Goal: Find specific page/section: Find specific page/section

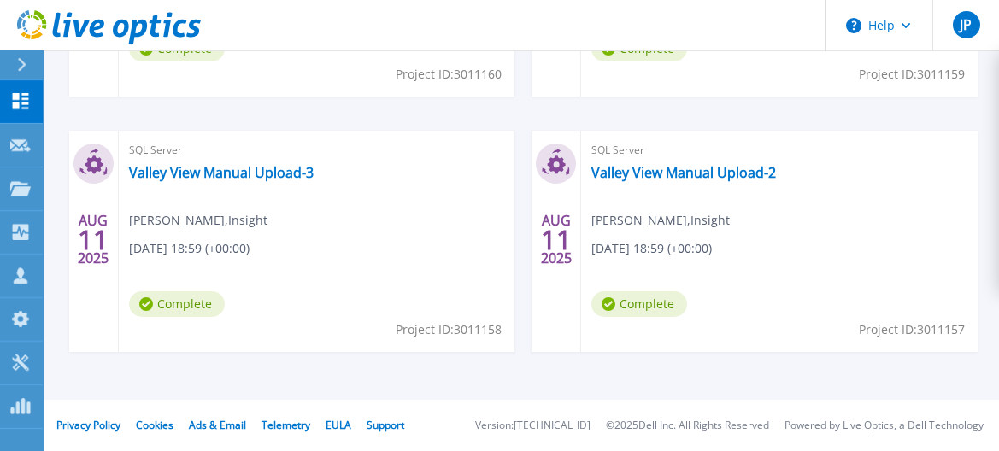
scroll to position [318, 0]
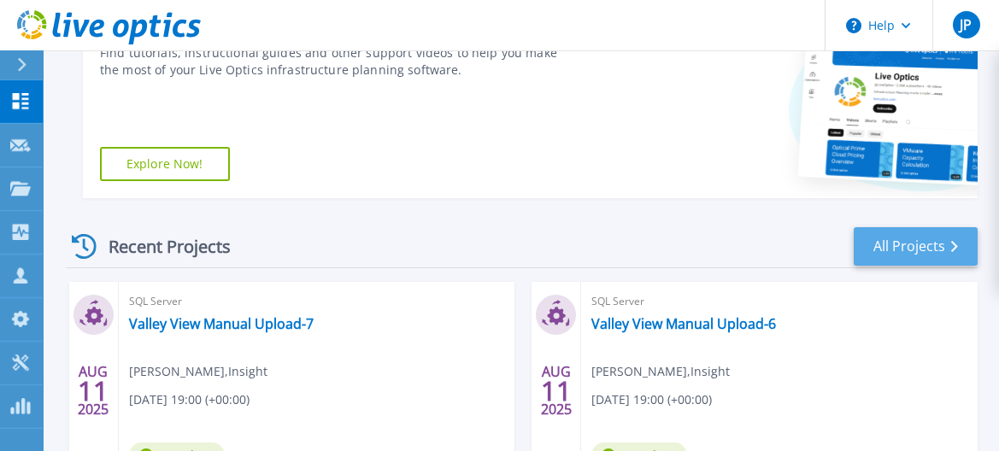
click at [898, 251] on link "All Projects" at bounding box center [916, 246] width 124 height 38
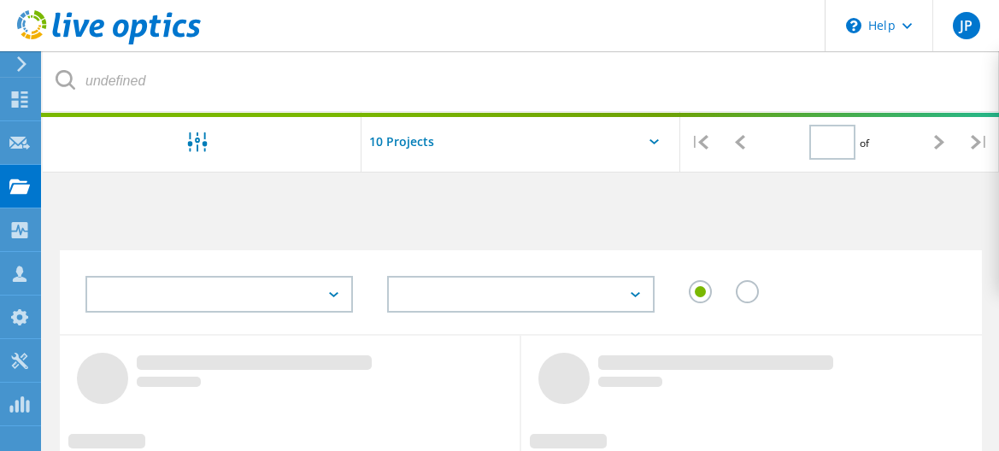
type input "1"
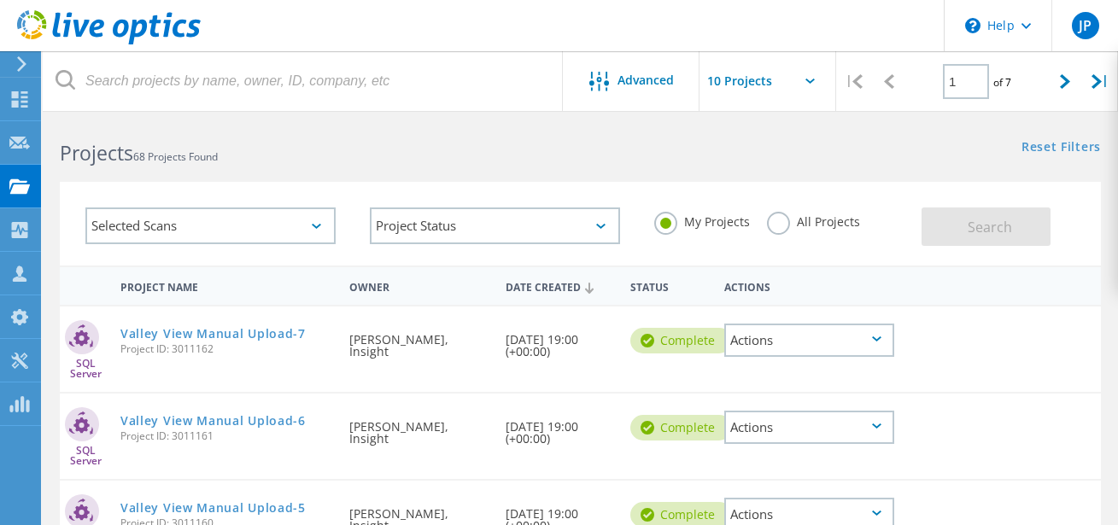
scroll to position [5, 0]
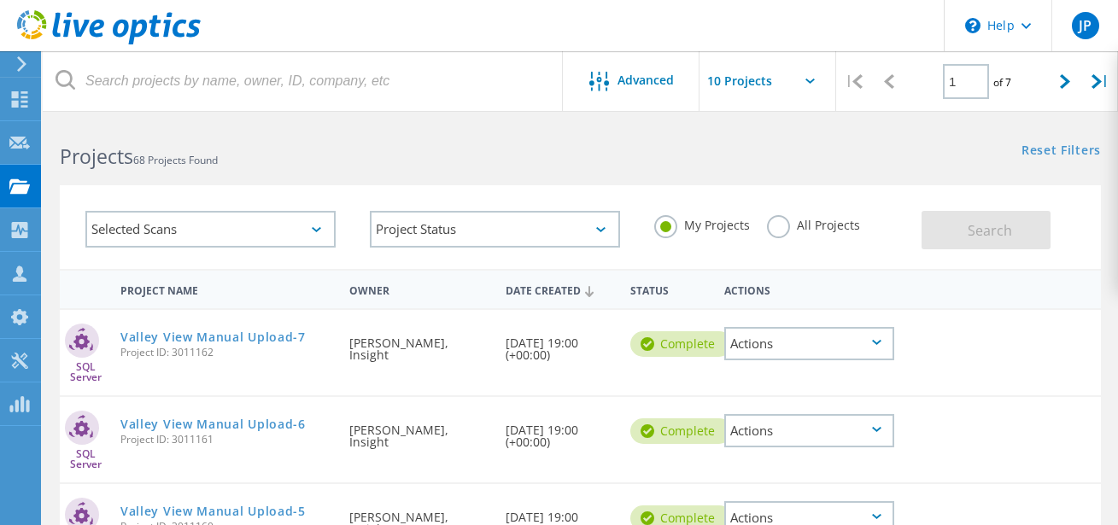
click at [285, 228] on div "Selected Scans" at bounding box center [210, 229] width 250 height 37
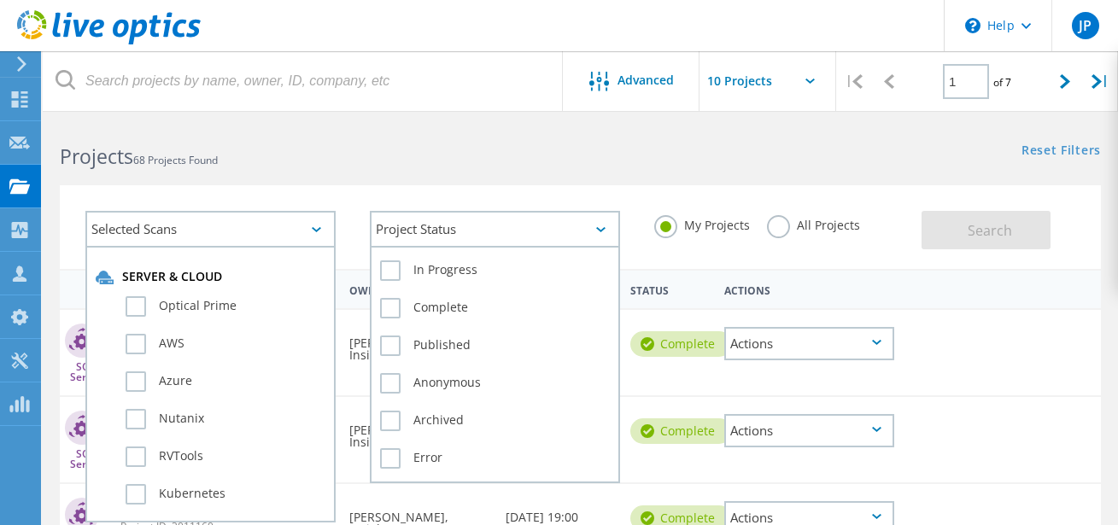
click at [542, 236] on div "Project Status" at bounding box center [495, 229] width 250 height 37
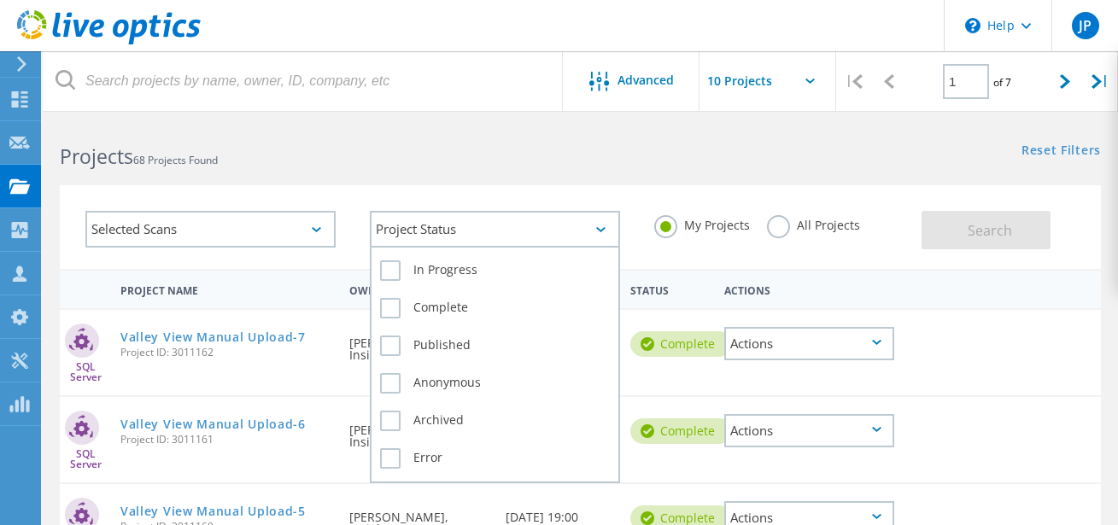
click at [535, 233] on div "Project Status" at bounding box center [495, 229] width 250 height 37
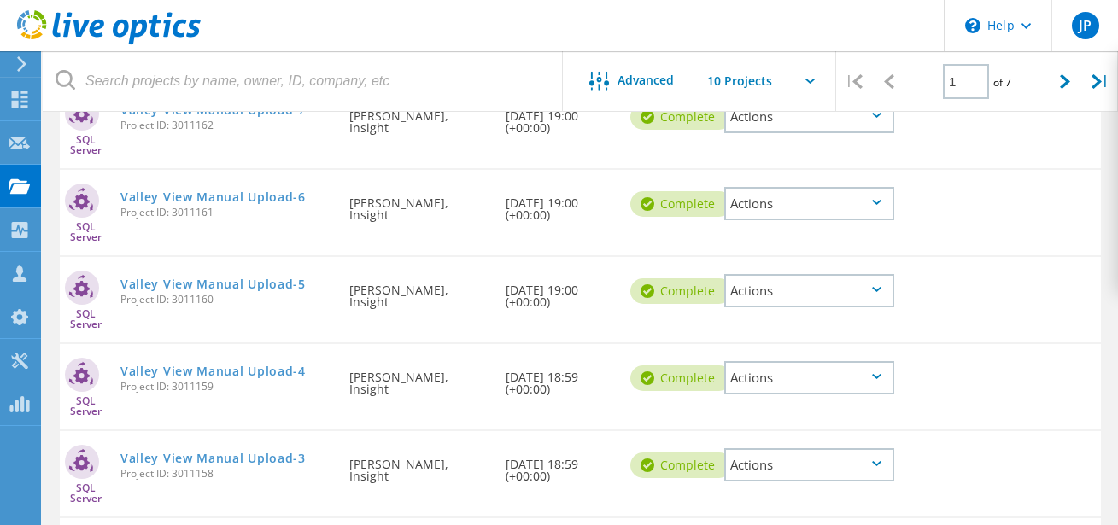
scroll to position [0, 0]
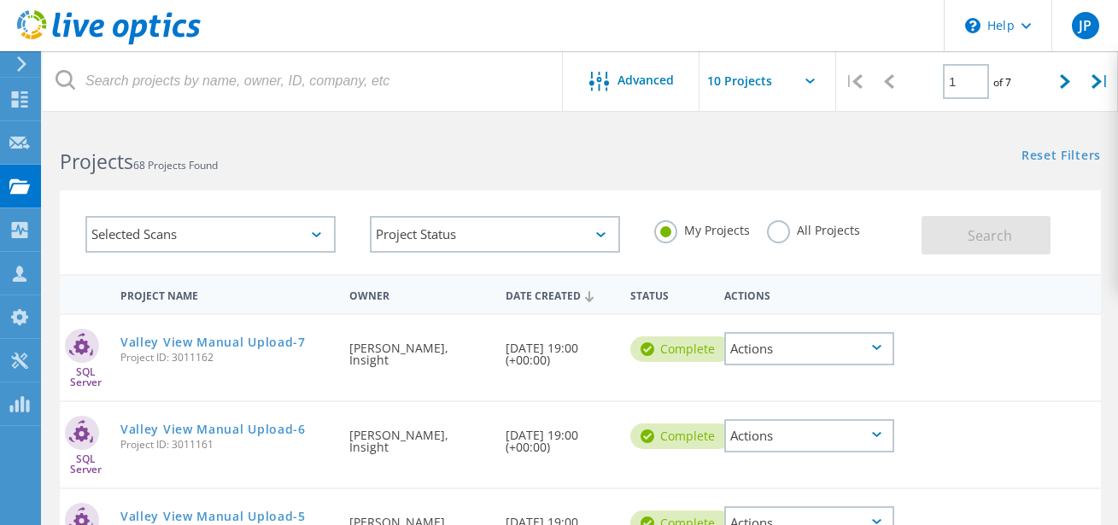
click at [247, 232] on div "Selected Scans" at bounding box center [210, 234] width 250 height 37
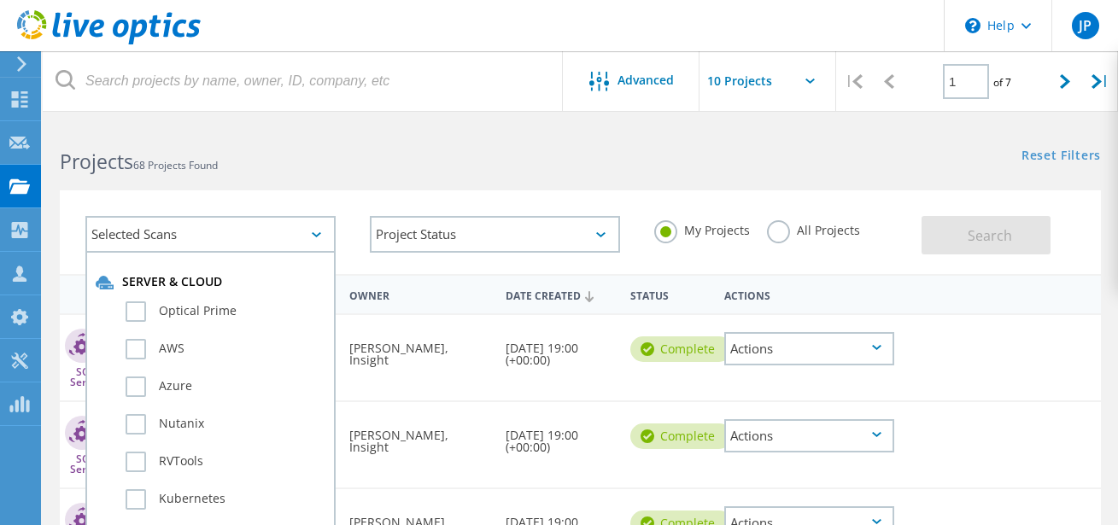
click at [773, 172] on div "Selected Scans Server & Cloud Optical Prime AWS Azure Nutanix RVTools Kubernete…" at bounding box center [581, 221] width 1076 height 105
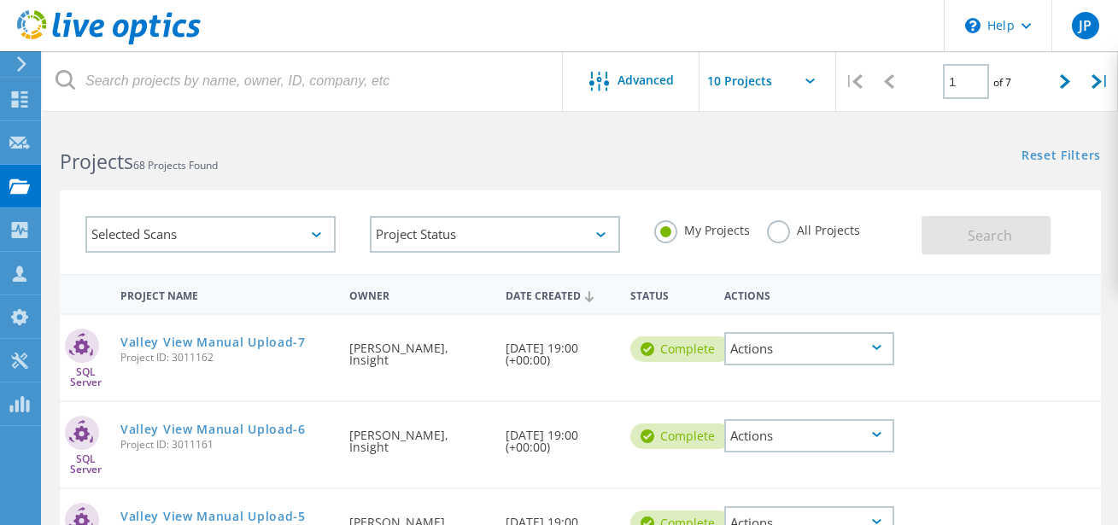
click at [793, 234] on label "All Projects" at bounding box center [813, 228] width 93 height 16
click at [0, 0] on input "All Projects" at bounding box center [0, 0] width 0 height 0
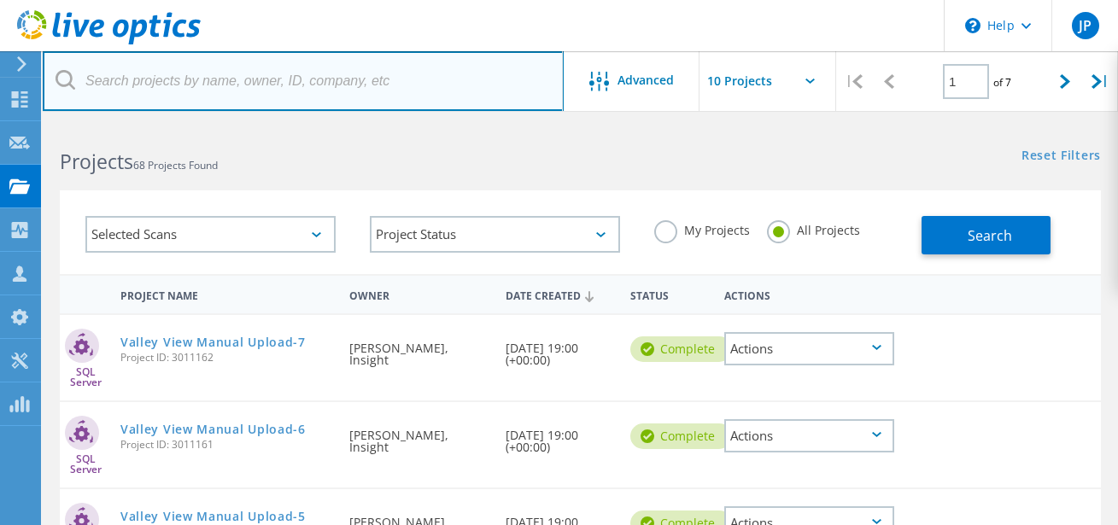
click at [393, 92] on input "text" at bounding box center [303, 81] width 521 height 60
type input "Portage"
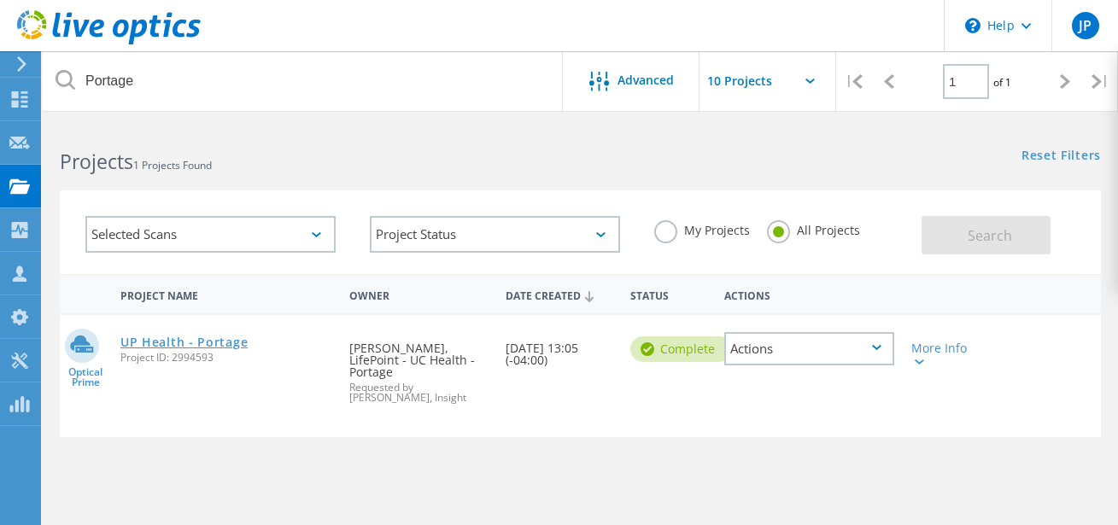
click at [193, 342] on link "UP Health - Portage" at bounding box center [183, 343] width 127 height 12
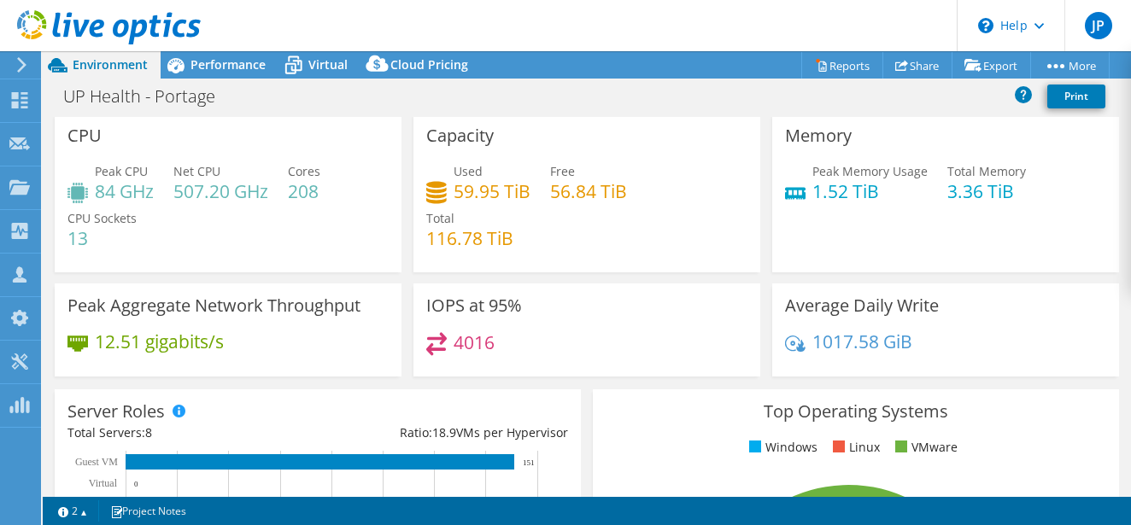
scroll to position [161, 0]
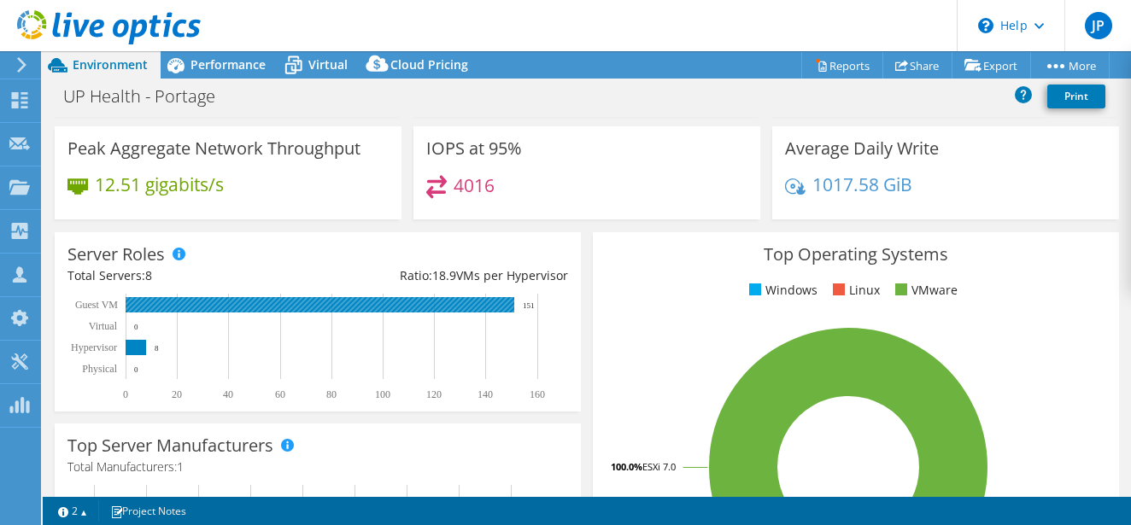
select select "USD"
click at [434, 300] on rect at bounding box center [320, 304] width 389 height 15
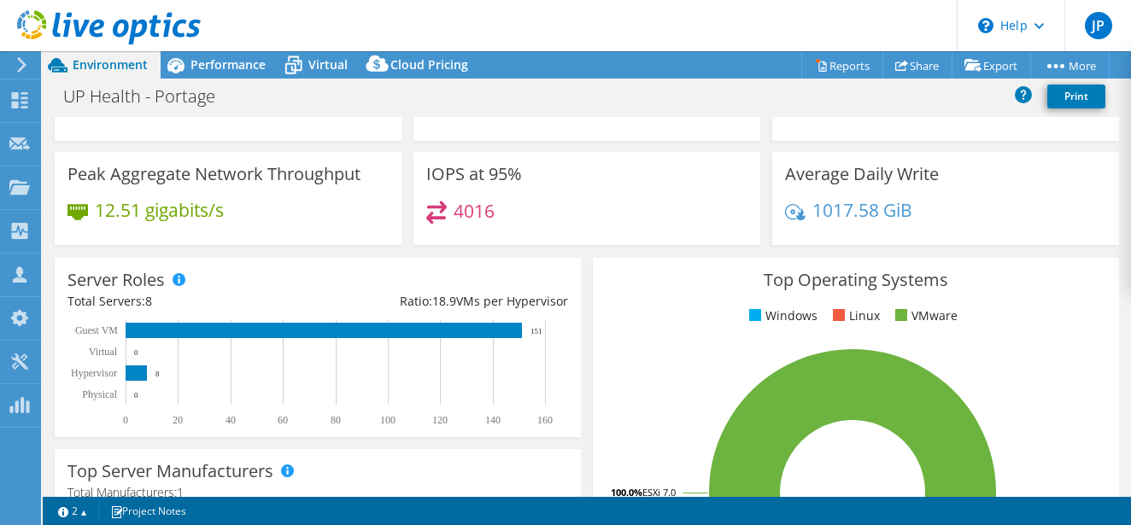
scroll to position [188, 0]
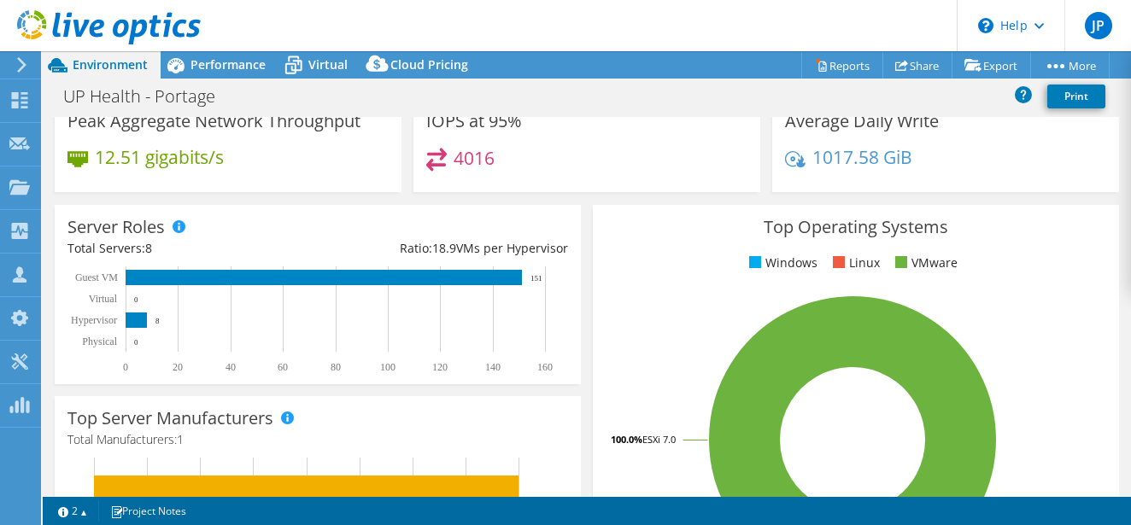
click at [146, 338] on rect at bounding box center [314, 320] width 494 height 107
